Goal: Task Accomplishment & Management: Use online tool/utility

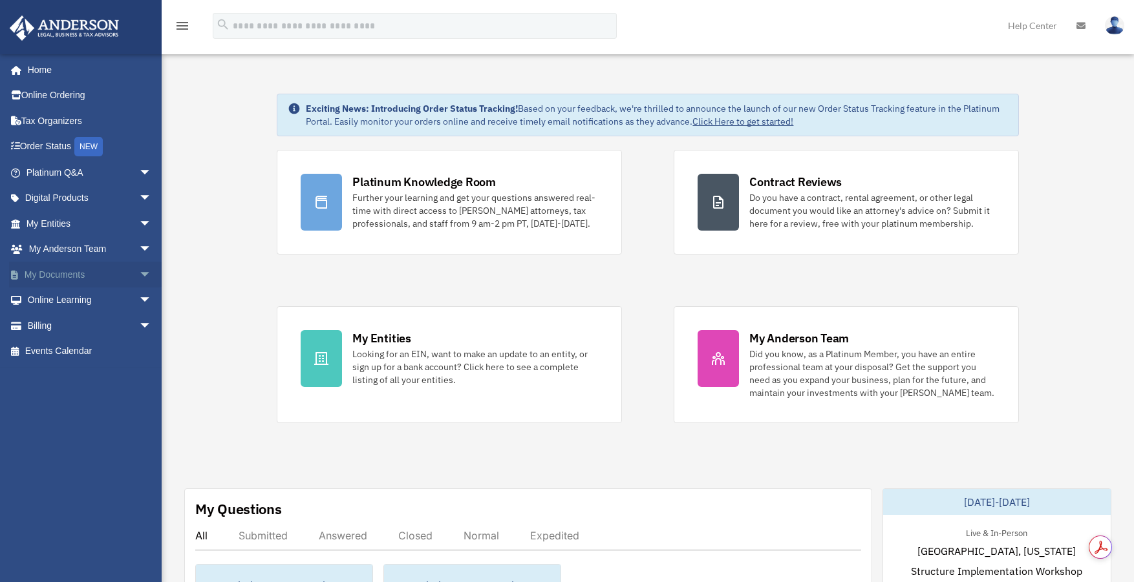
click at [139, 274] on span "arrow_drop_down" at bounding box center [152, 275] width 26 height 26
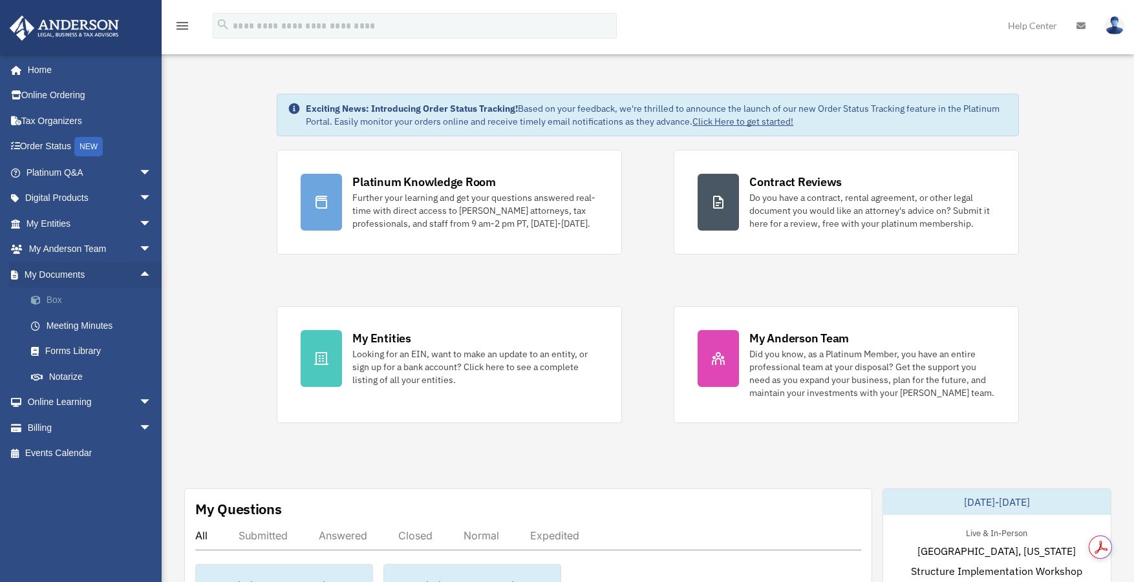
click at [55, 301] on link "Box" at bounding box center [94, 301] width 153 height 26
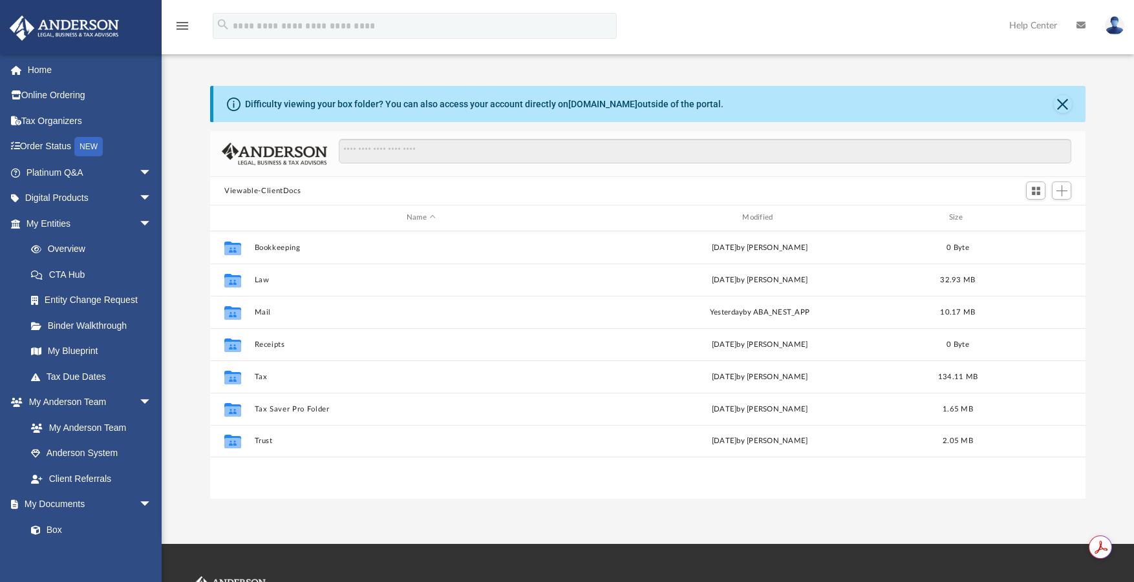
scroll to position [284, 865]
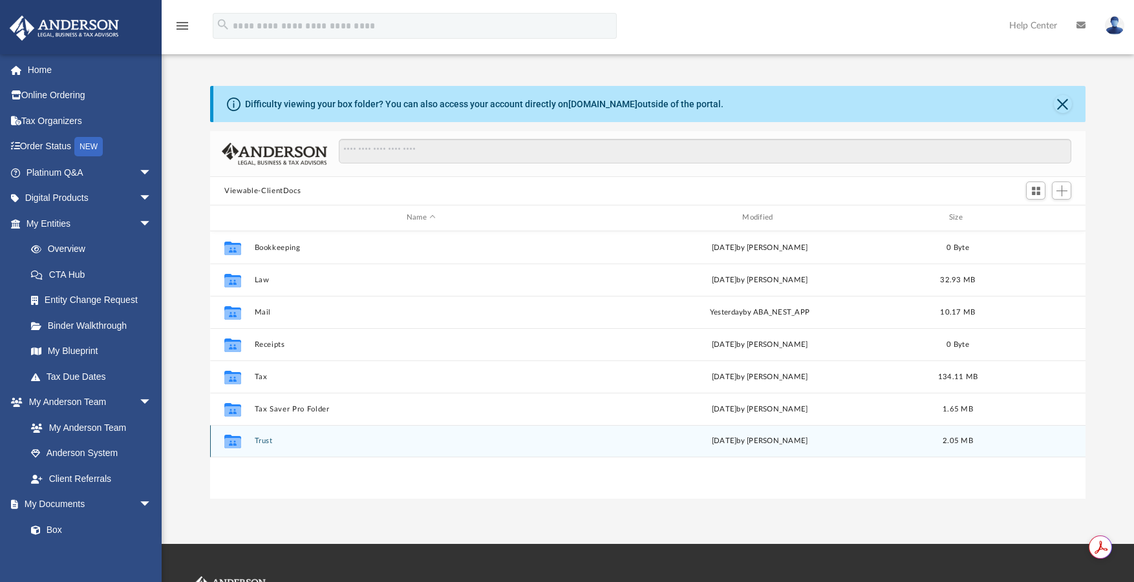
click at [259, 439] on button "Trust" at bounding box center [421, 441] width 333 height 8
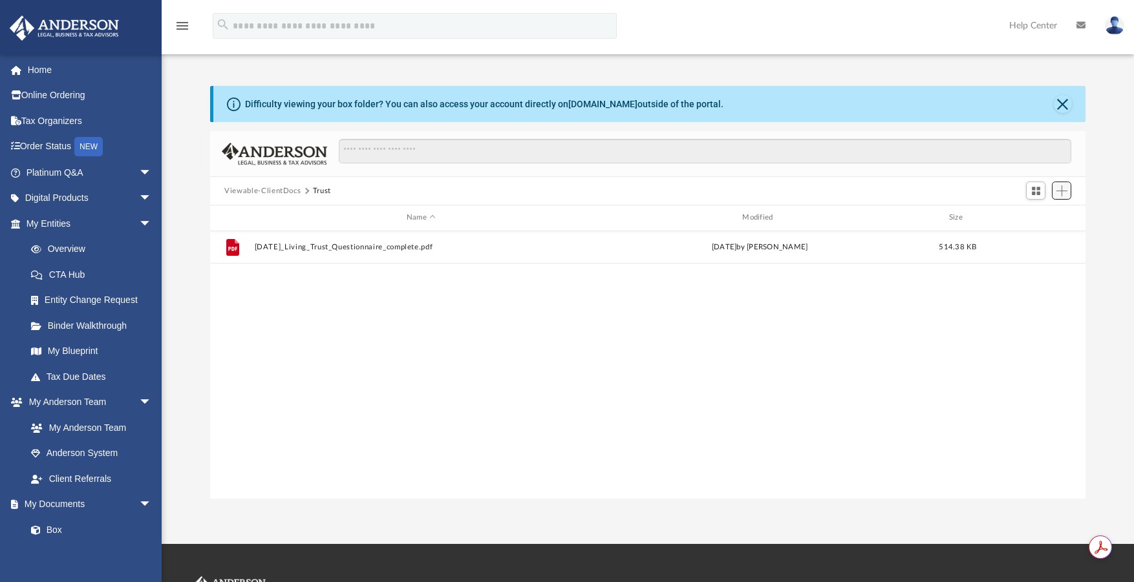
click at [1062, 187] on span "Add" at bounding box center [1061, 190] width 11 height 11
click at [1040, 219] on li "Upload" at bounding box center [1042, 216] width 41 height 14
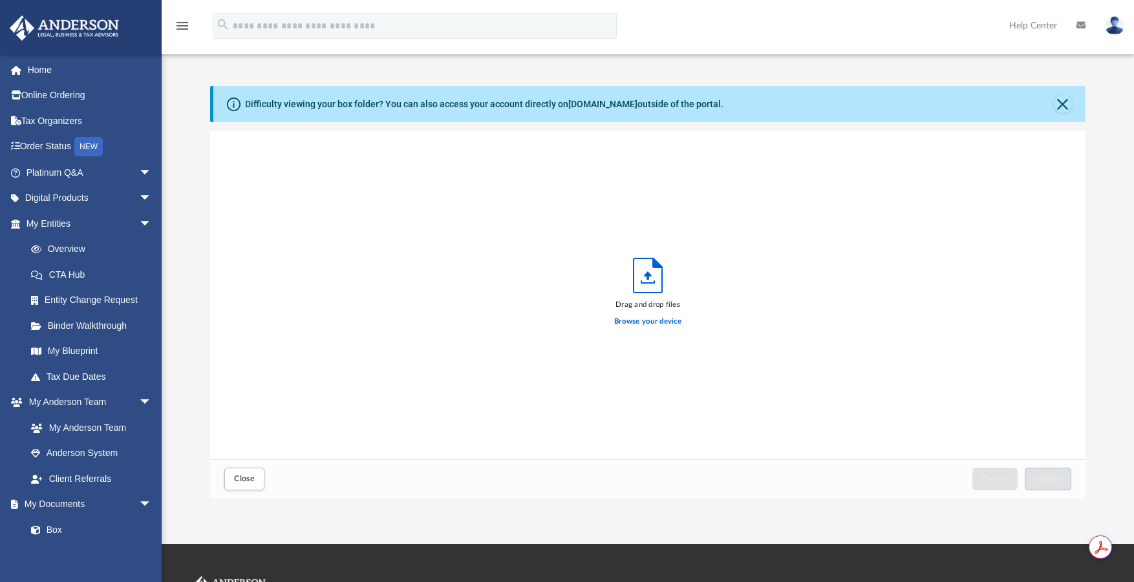
scroll to position [318, 865]
click at [654, 322] on label "Browse your device" at bounding box center [647, 322] width 67 height 12
click at [0, 0] on input "Browse your device" at bounding box center [0, 0] width 0 height 0
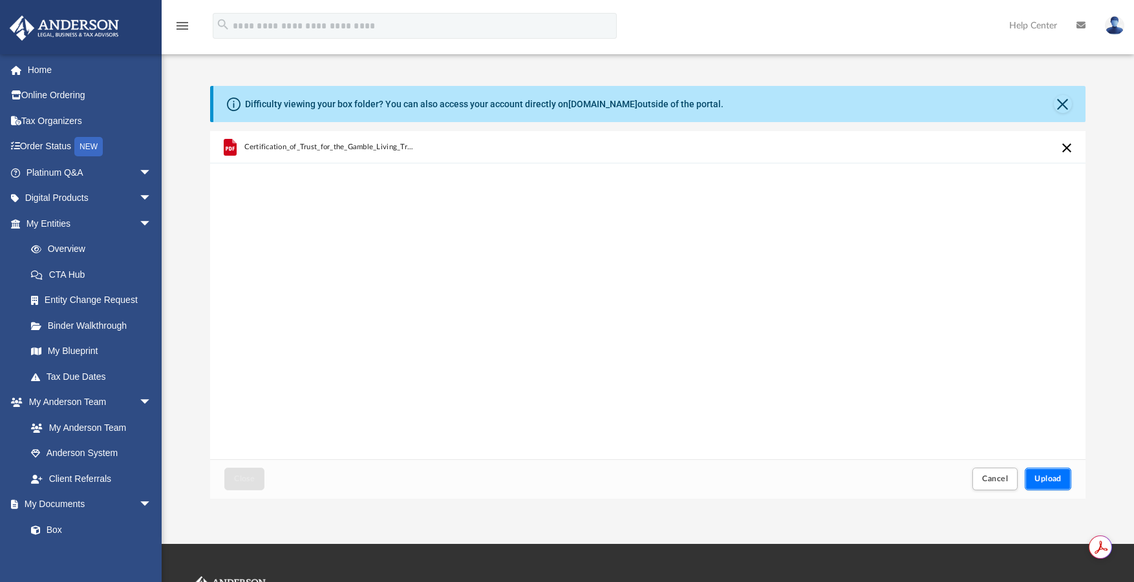
click at [1057, 480] on span "Upload" at bounding box center [1047, 479] width 27 height 8
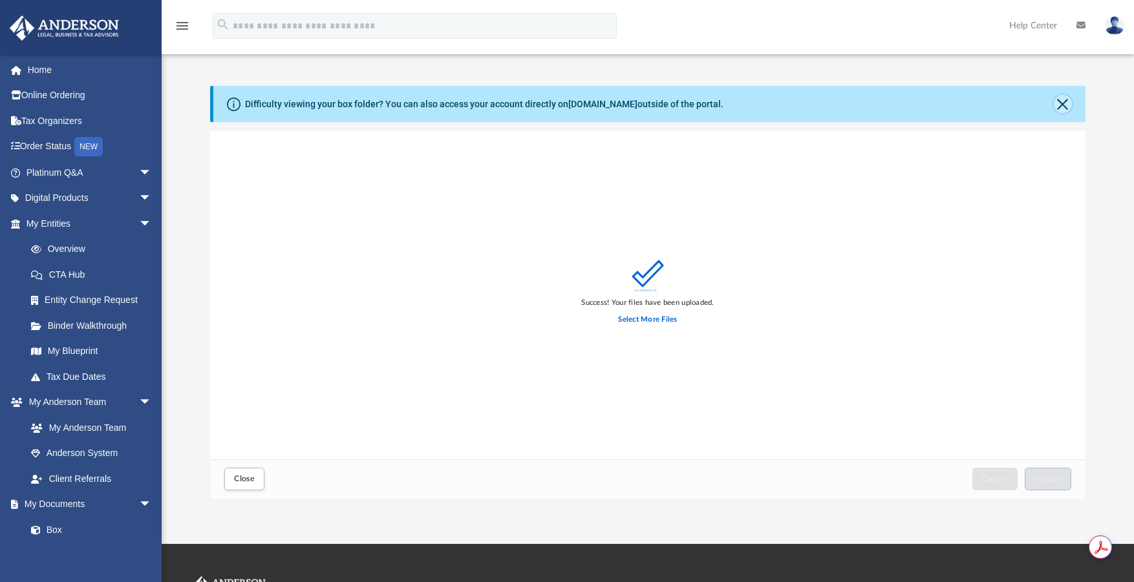
click at [1067, 104] on button "Close" at bounding box center [1062, 104] width 18 height 18
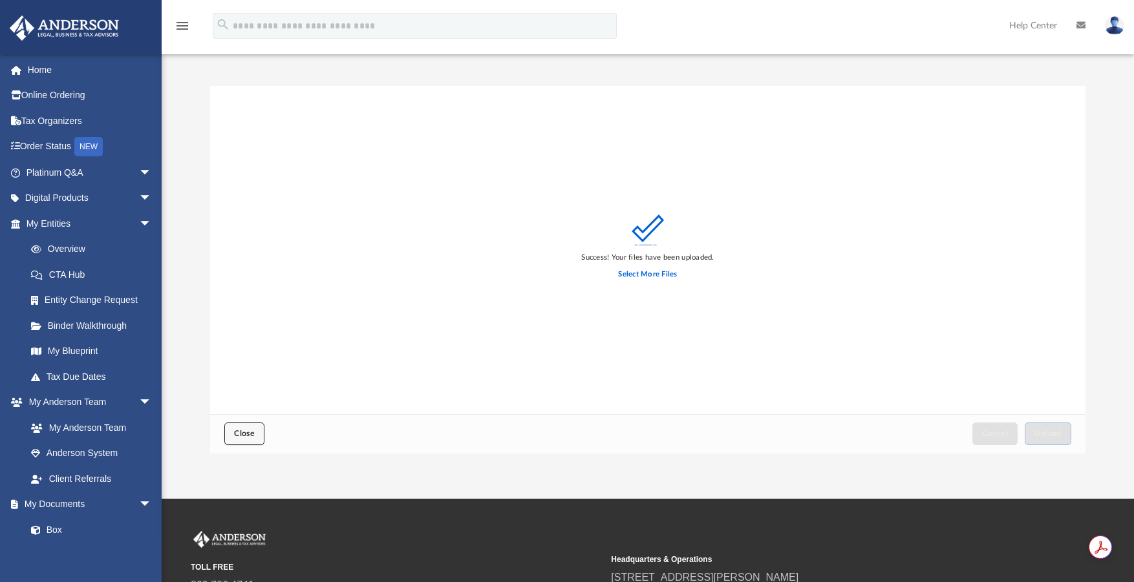
click at [241, 433] on span "Close" at bounding box center [244, 434] width 21 height 8
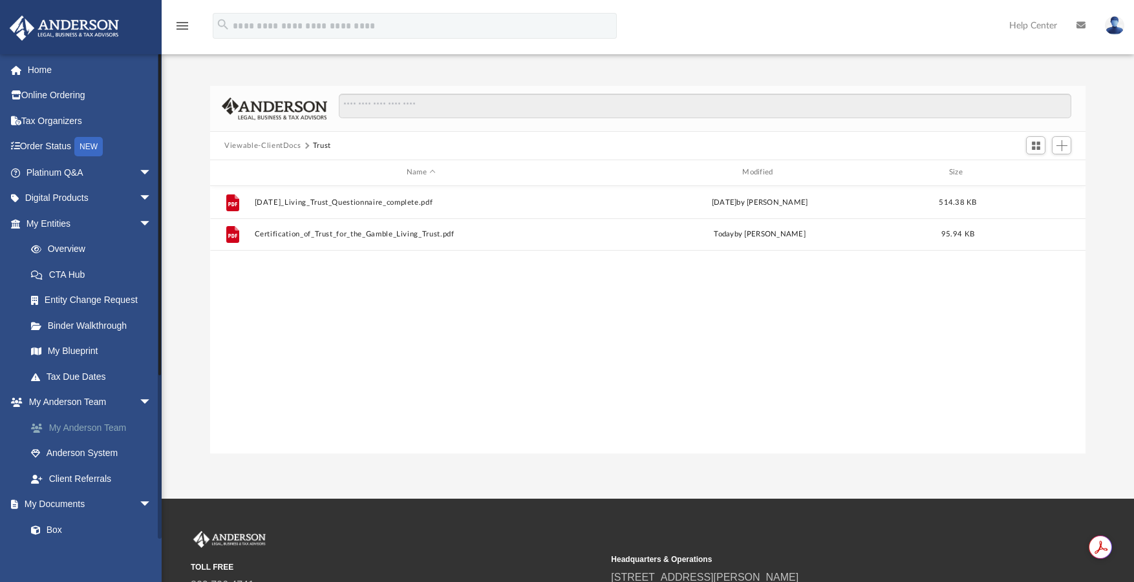
click at [92, 427] on link "My Anderson Team" at bounding box center [94, 428] width 153 height 26
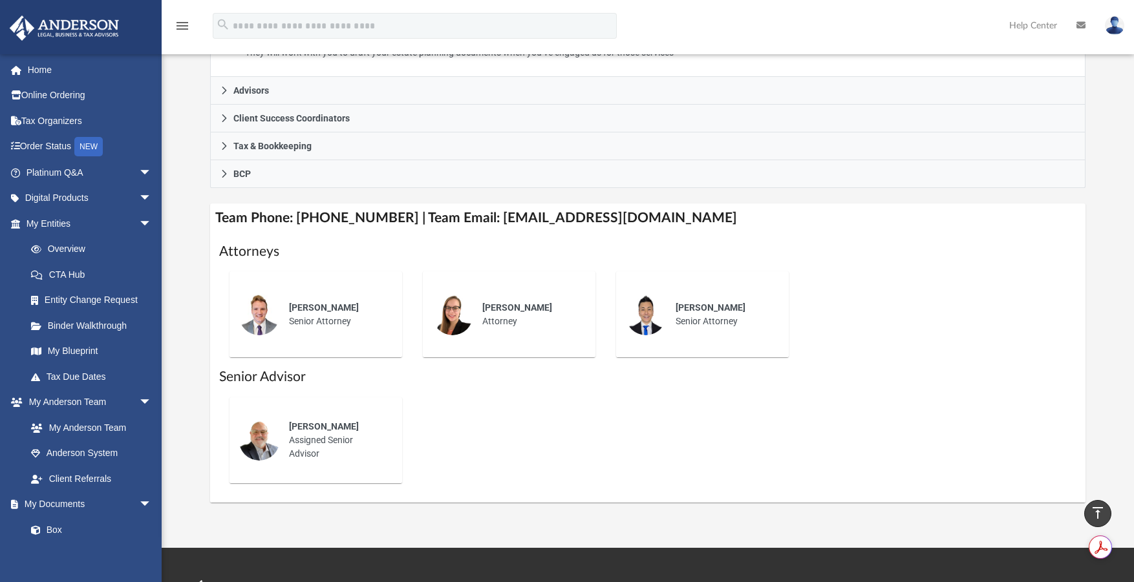
scroll to position [348, 0]
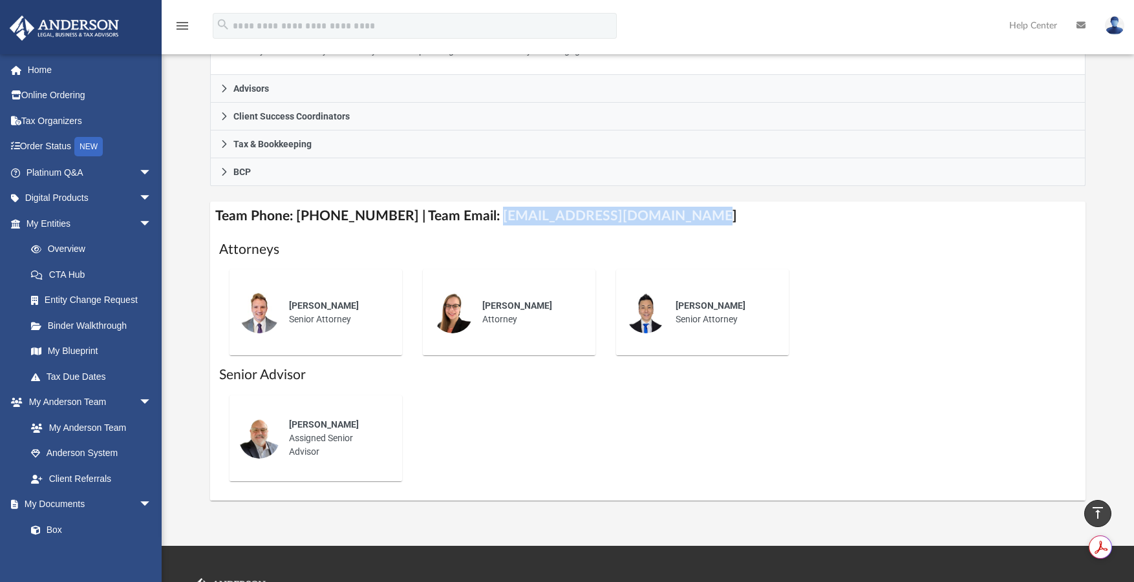
drag, startPoint x: 479, startPoint y: 217, endPoint x: 671, endPoint y: 220, distance: 192.6
click at [671, 220] on h4 "Team Phone: [PHONE_NUMBER] | Team Email: [EMAIL_ADDRESS][DOMAIN_NAME]" at bounding box center [647, 216] width 875 height 29
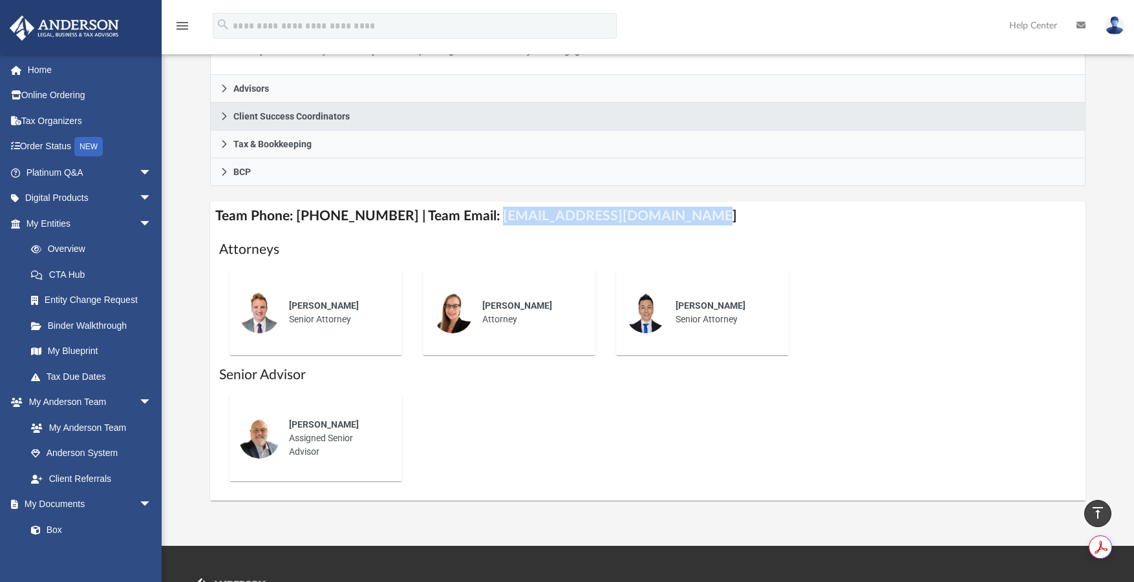
copy h4 "[EMAIL_ADDRESS][DOMAIN_NAME]"
